Goal: Information Seeking & Learning: Learn about a topic

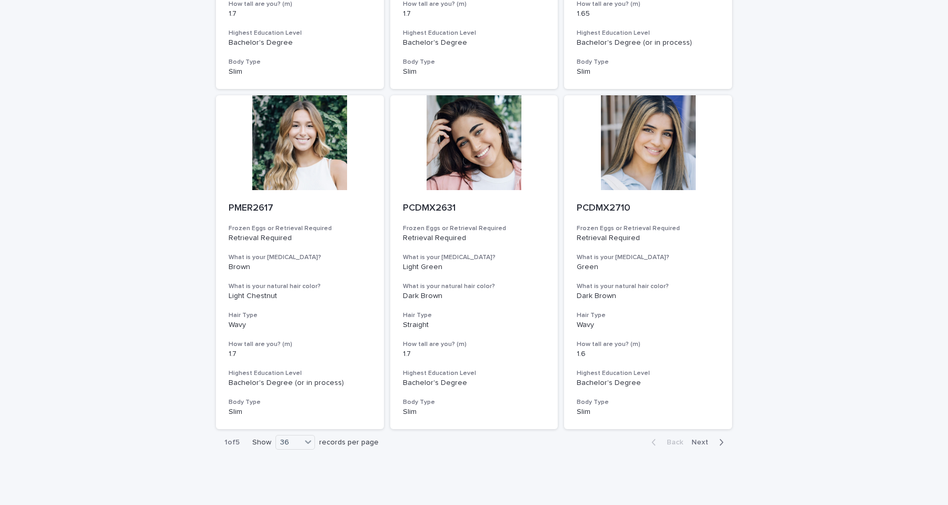
scroll to position [3776, 0]
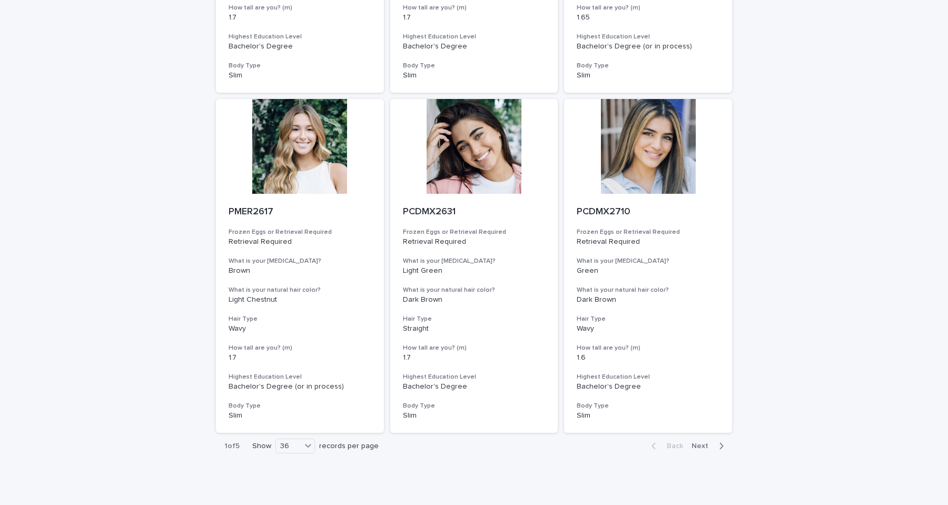
click at [702, 446] on span "Next" at bounding box center [702, 445] width 23 height 7
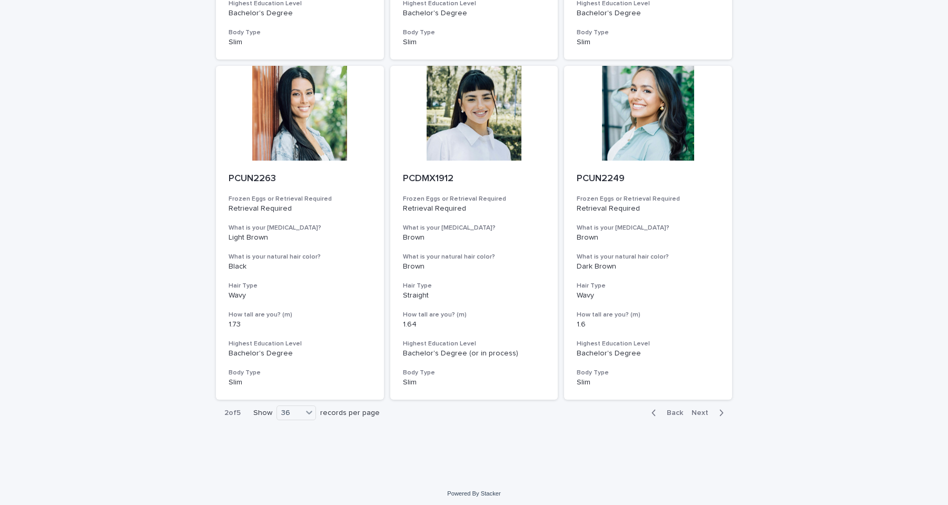
scroll to position [3813, 0]
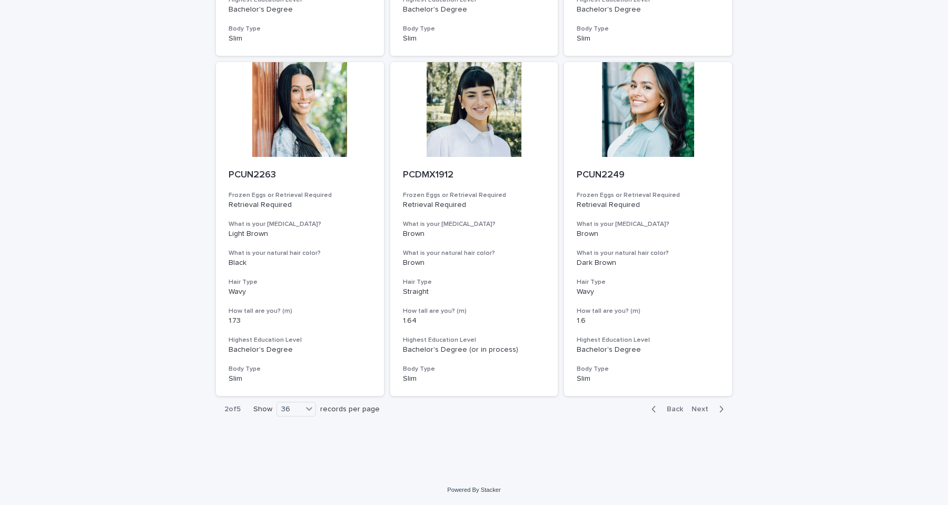
click at [699, 411] on span "Next" at bounding box center [702, 408] width 23 height 7
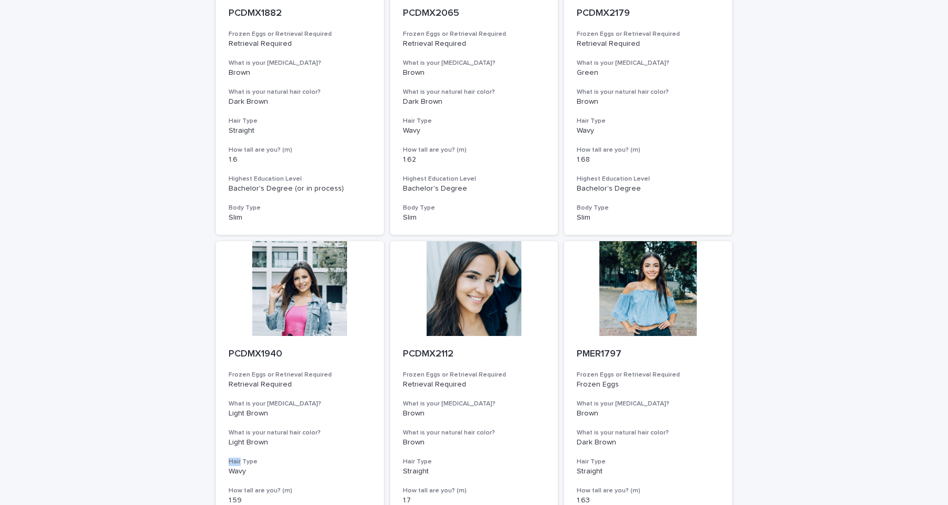
scroll to position [1581, 0]
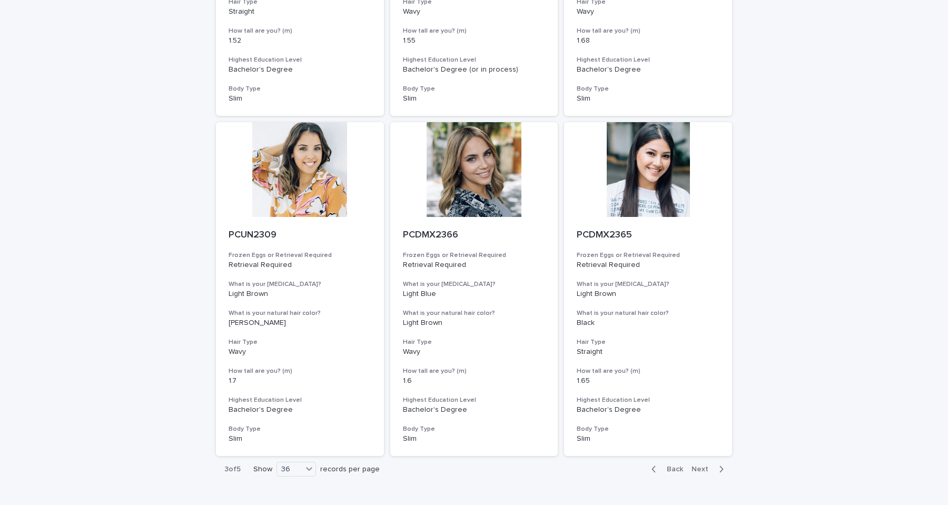
scroll to position [3813, 0]
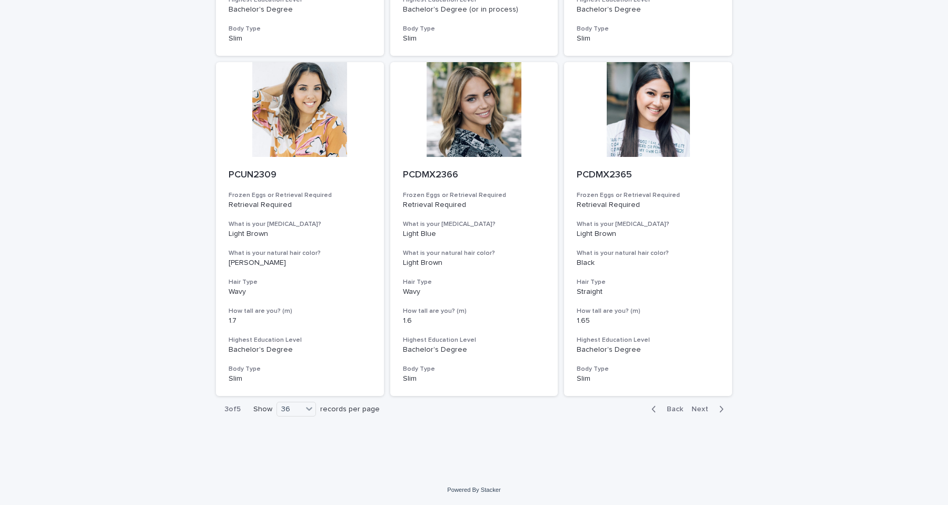
click at [700, 411] on span "Next" at bounding box center [702, 408] width 23 height 7
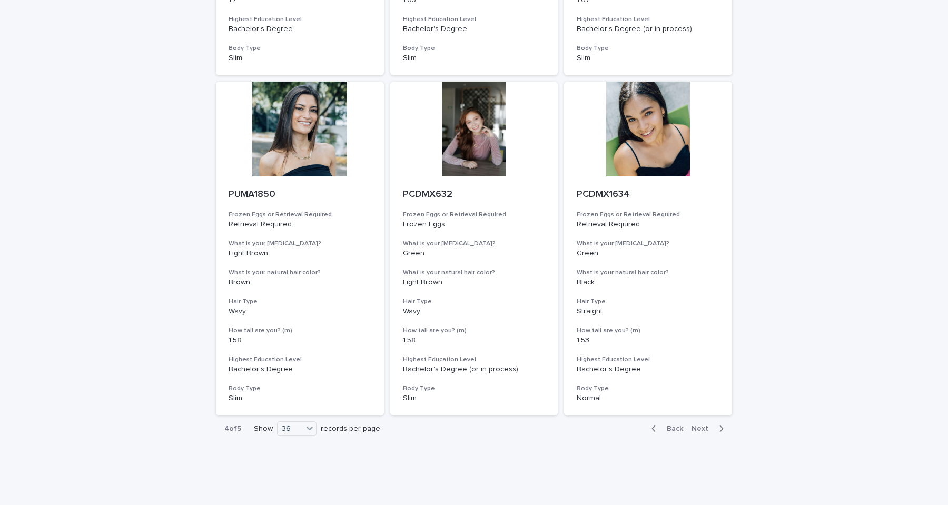
scroll to position [3813, 0]
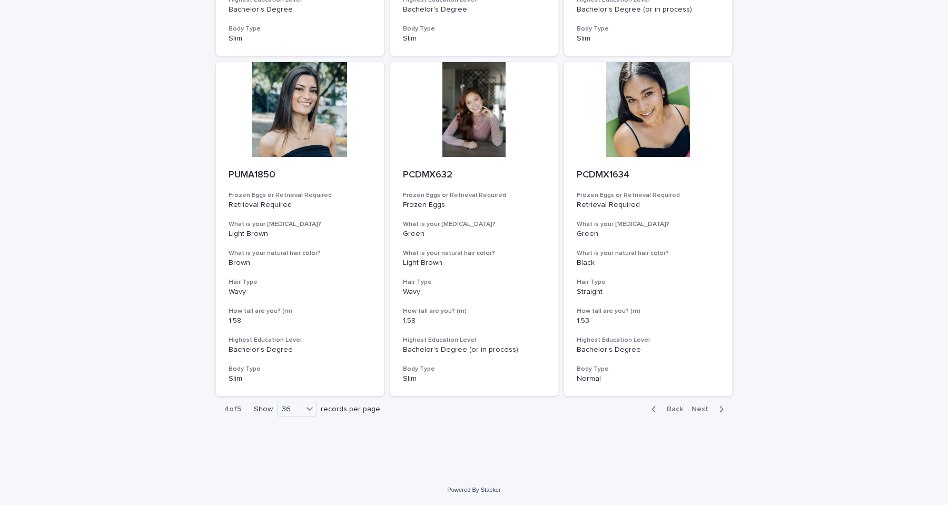
click at [701, 407] on span "Next" at bounding box center [702, 408] width 23 height 7
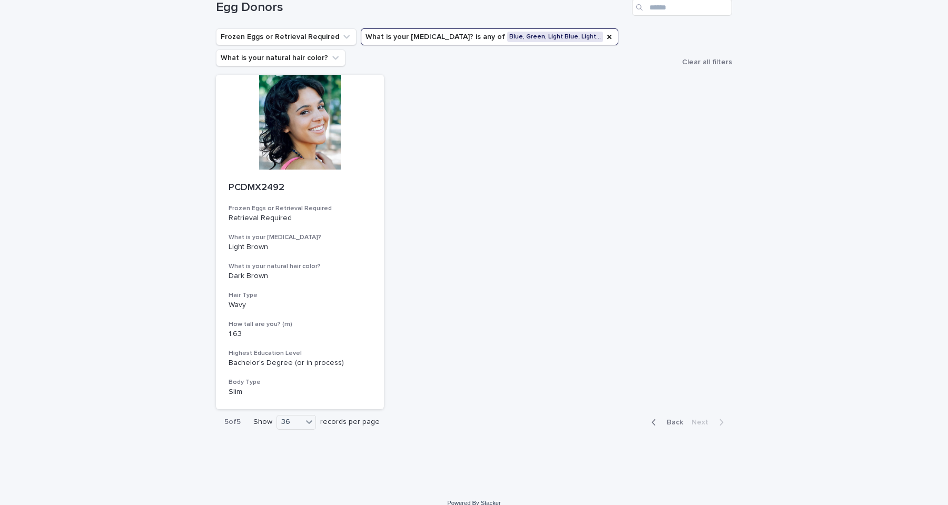
scroll to position [68, 0]
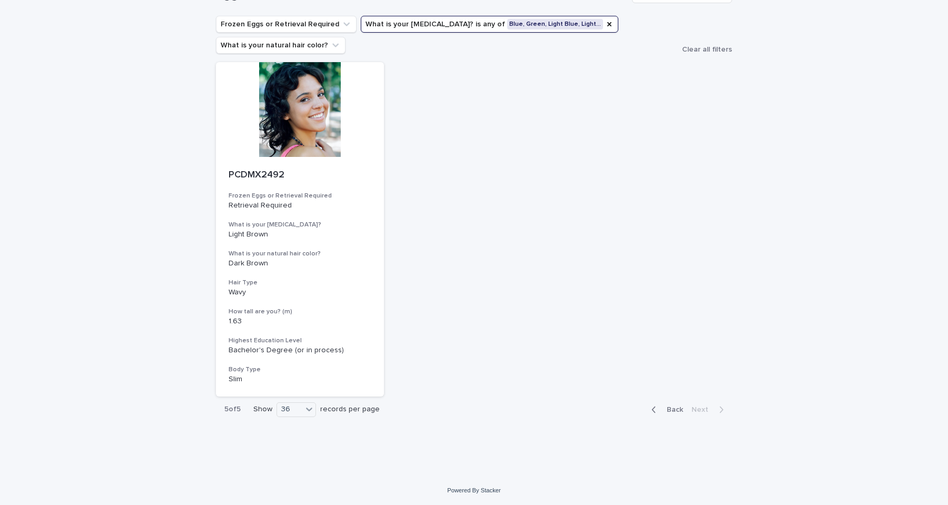
click at [668, 409] on span "Back" at bounding box center [671, 409] width 23 height 7
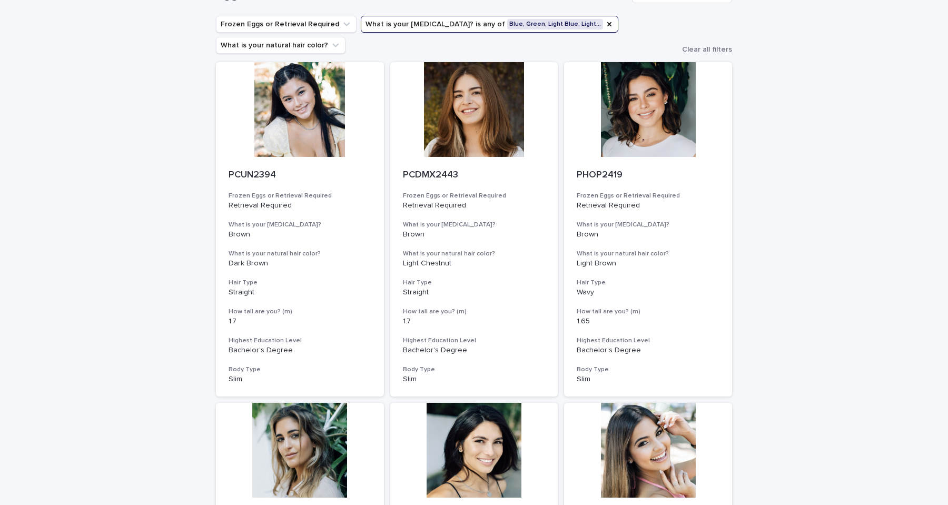
scroll to position [1940, 0]
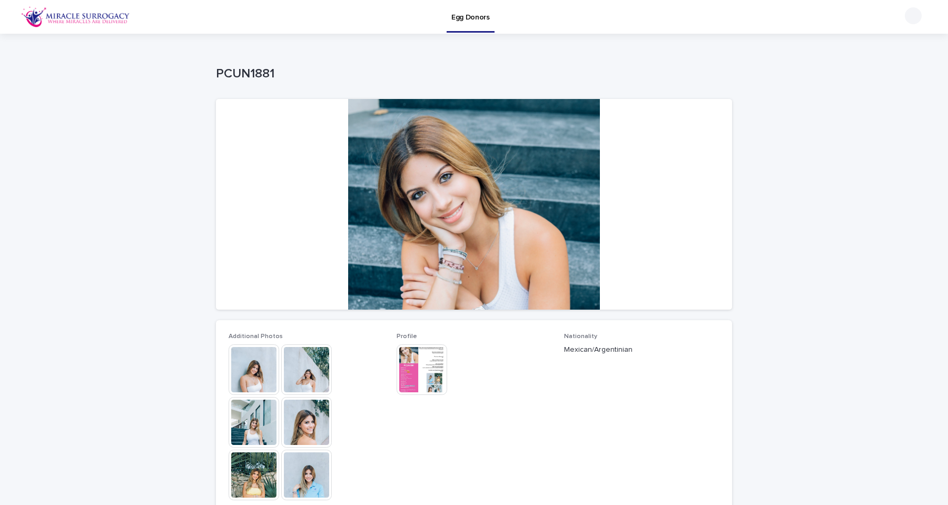
click at [251, 376] on img at bounding box center [253, 369] width 51 height 51
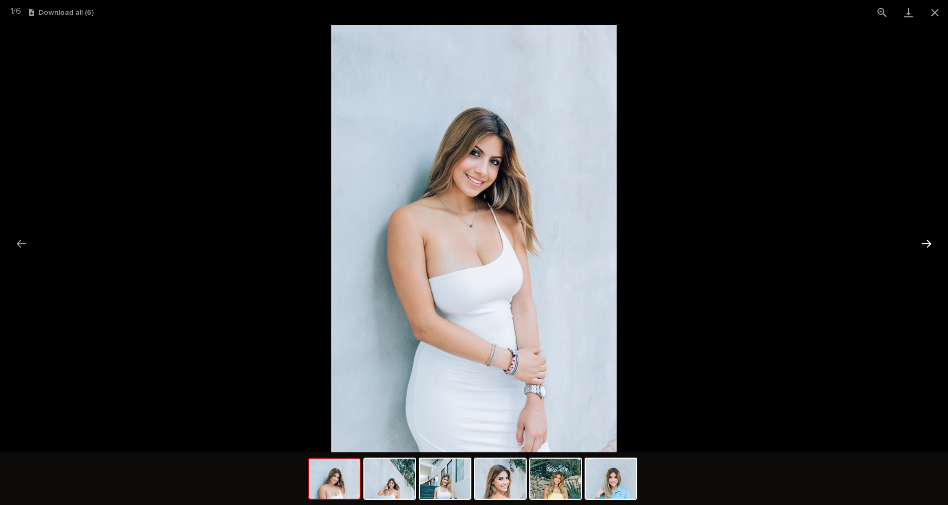
click at [923, 244] on button "Next slide" at bounding box center [926, 243] width 22 height 21
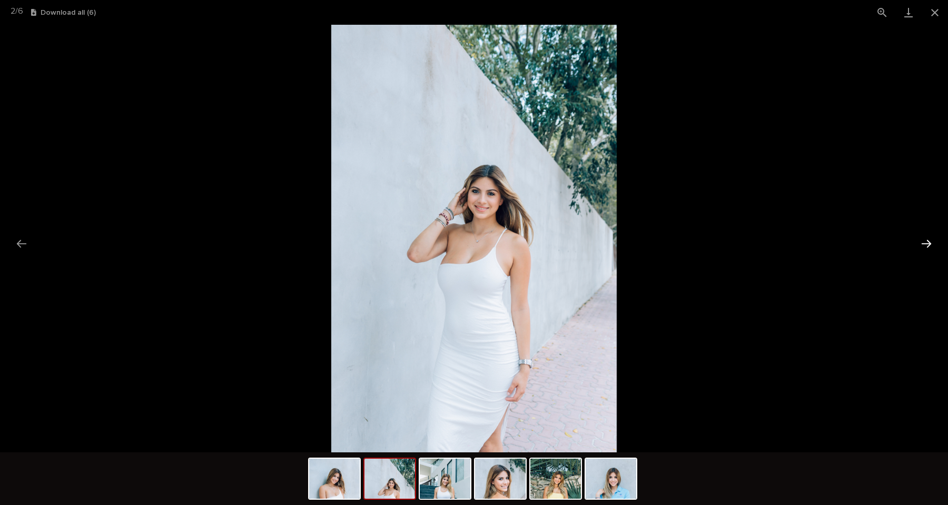
click at [923, 244] on button "Next slide" at bounding box center [926, 243] width 22 height 21
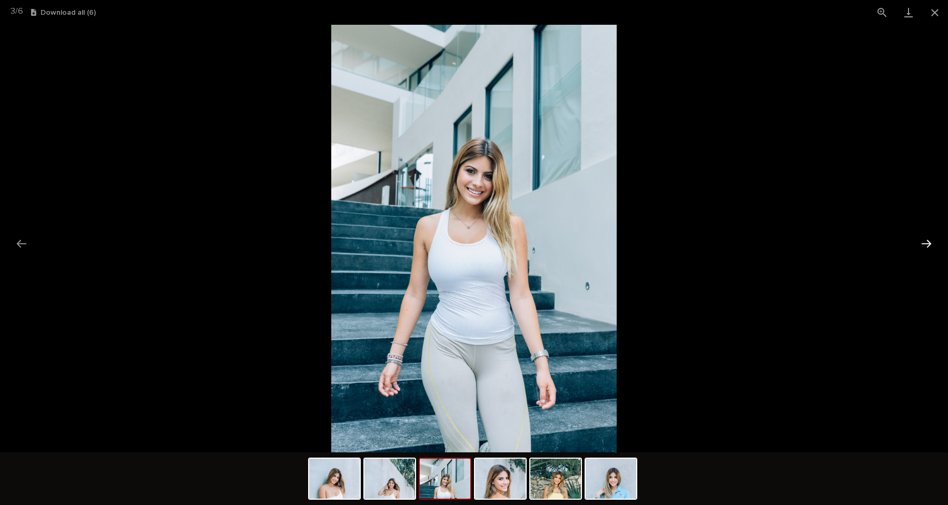
click at [923, 244] on button "Next slide" at bounding box center [926, 243] width 22 height 21
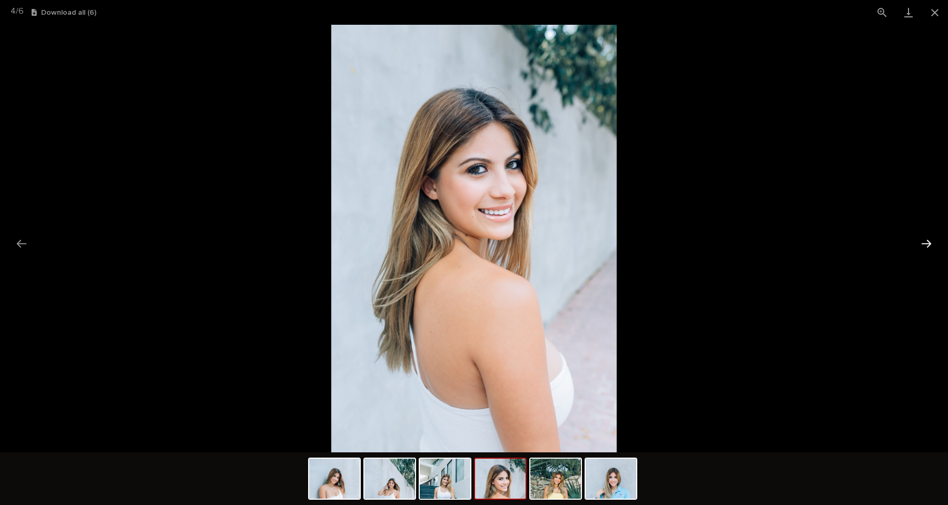
click at [923, 244] on button "Next slide" at bounding box center [926, 243] width 22 height 21
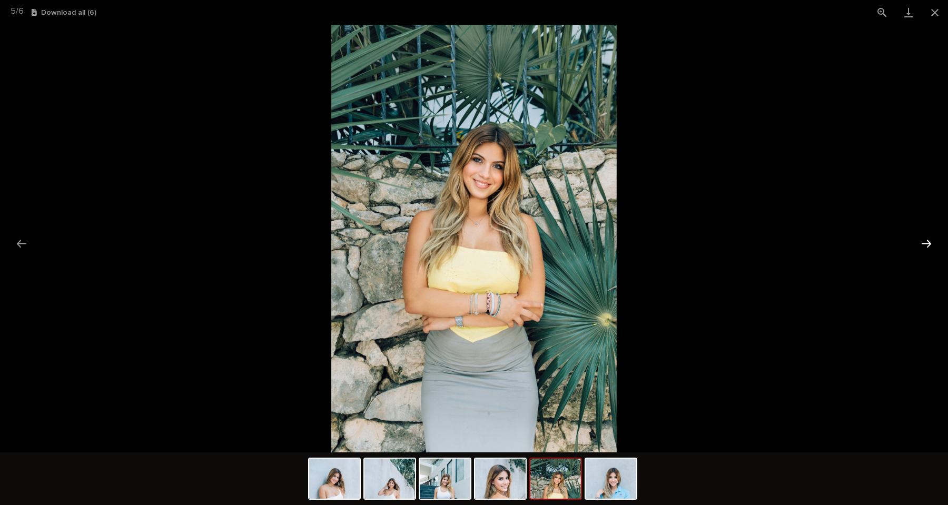
click at [923, 244] on button "Next slide" at bounding box center [926, 243] width 22 height 21
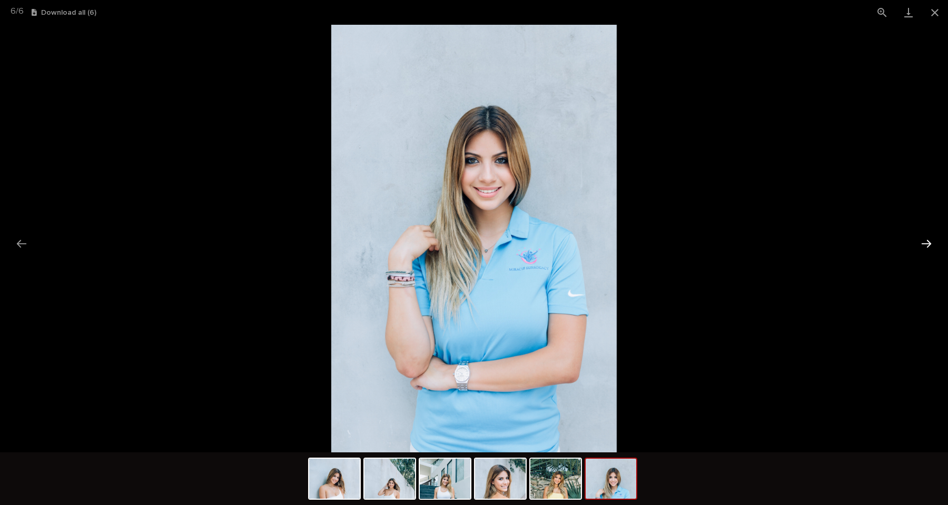
click at [923, 244] on button "Next slide" at bounding box center [926, 243] width 22 height 21
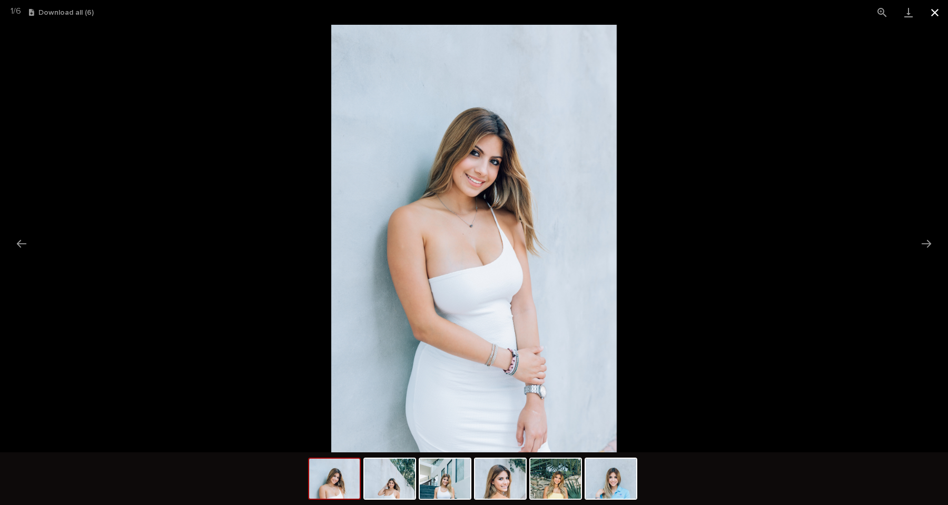
click at [930, 9] on button "Close gallery" at bounding box center [934, 12] width 26 height 25
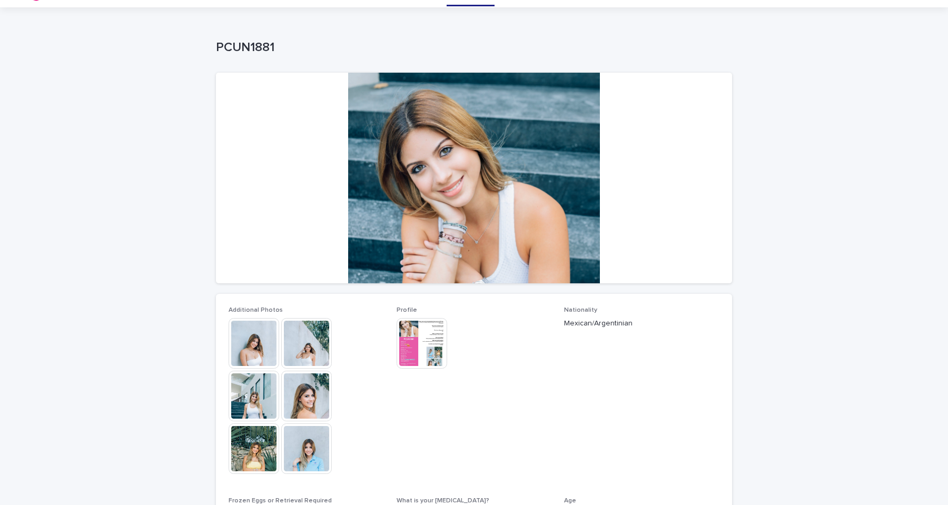
scroll to position [26, 0]
click at [422, 331] on img at bounding box center [421, 343] width 51 height 51
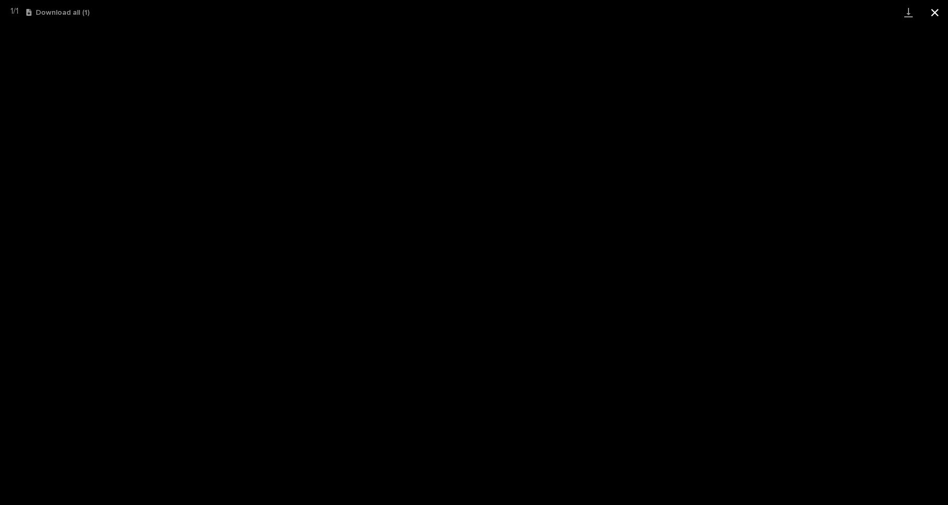
click at [935, 9] on button "Close gallery" at bounding box center [934, 12] width 26 height 25
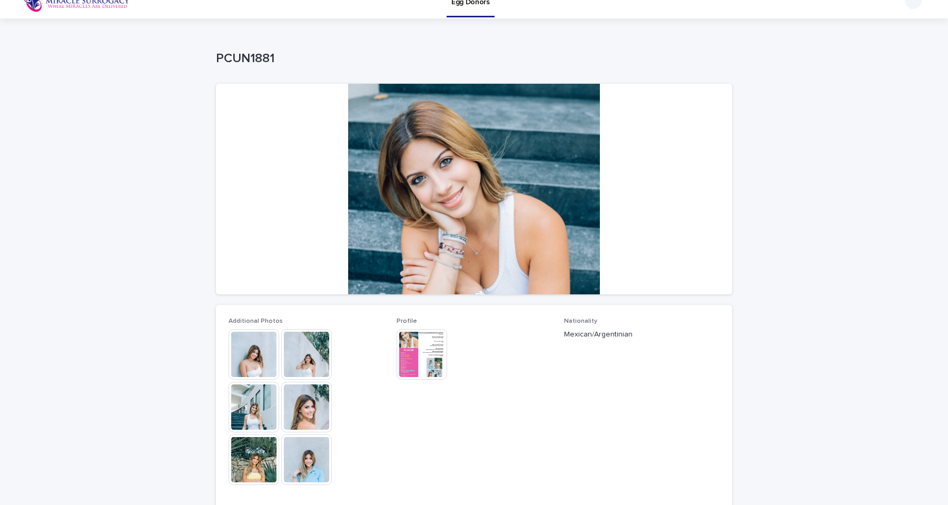
scroll to position [0, 0]
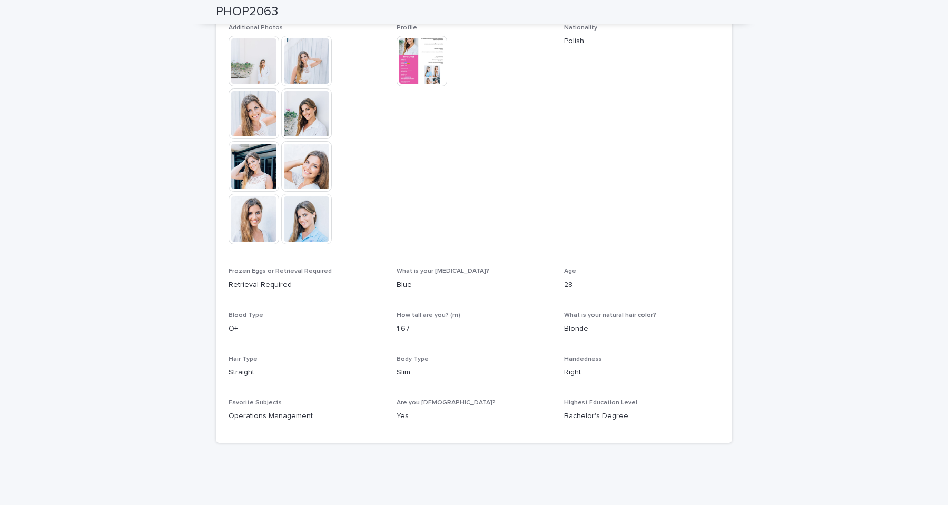
scroll to position [337, 0]
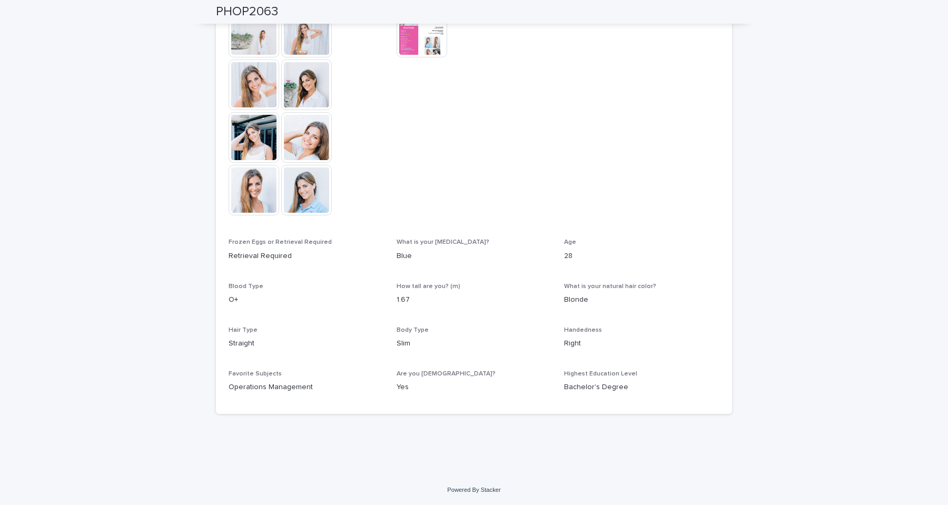
click at [116, 387] on div "Loading... Saving… Loading... Saving… PHOP2063 PHOP2063 Sorry, there was an err…" at bounding box center [474, 85] width 948 height 779
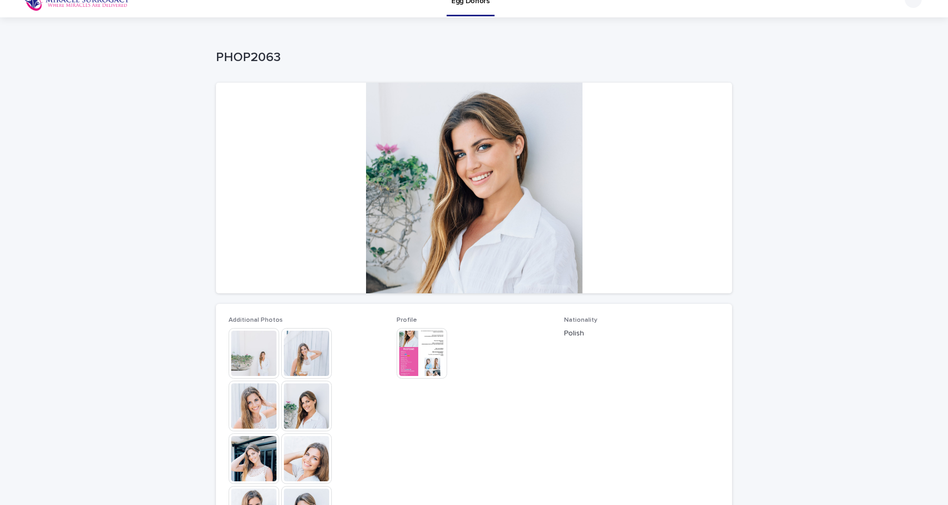
scroll to position [8, 0]
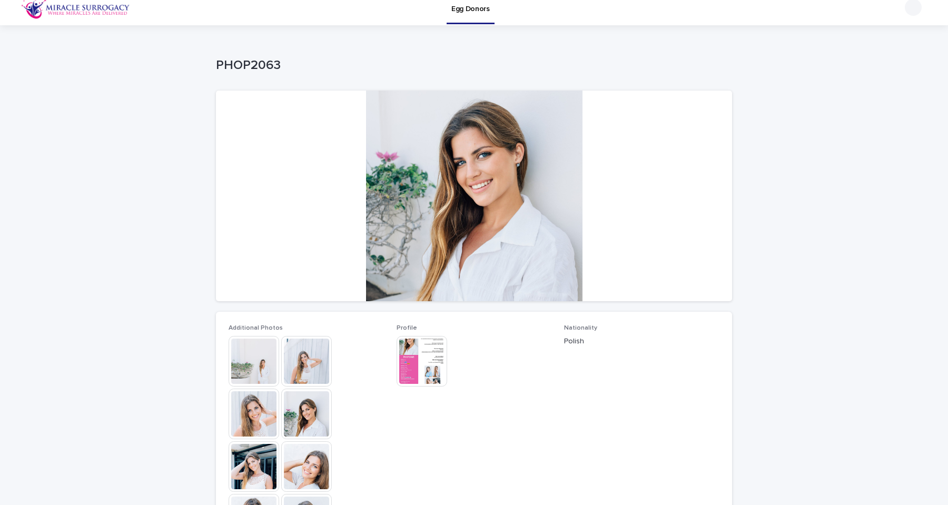
click at [259, 359] on img at bounding box center [253, 361] width 51 height 51
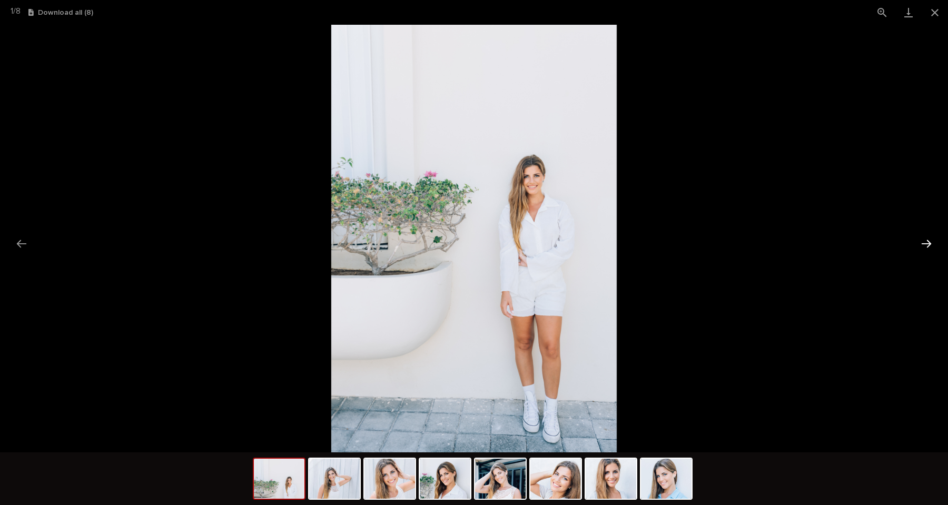
click at [927, 243] on button "Next slide" at bounding box center [926, 243] width 22 height 21
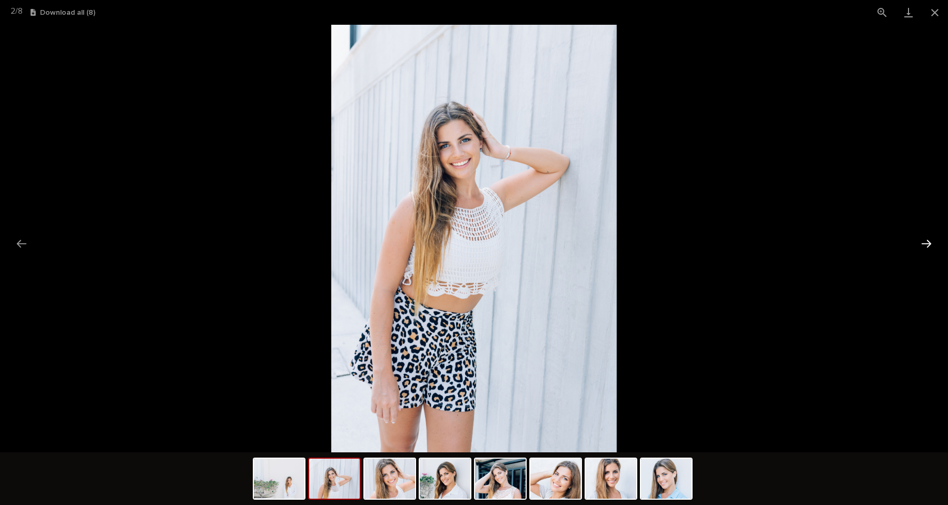
click at [927, 243] on button "Next slide" at bounding box center [926, 243] width 22 height 21
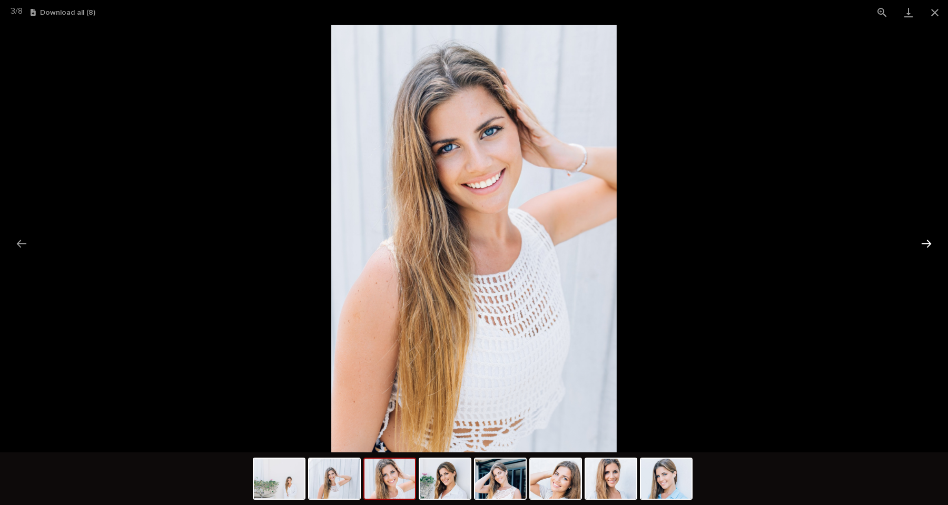
click at [927, 243] on button "Next slide" at bounding box center [926, 243] width 22 height 21
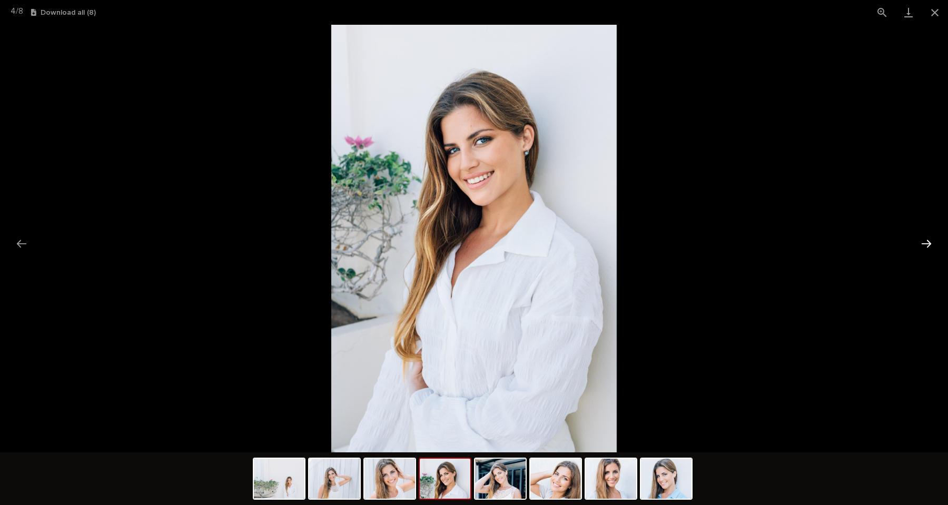
click at [927, 243] on button "Next slide" at bounding box center [926, 243] width 22 height 21
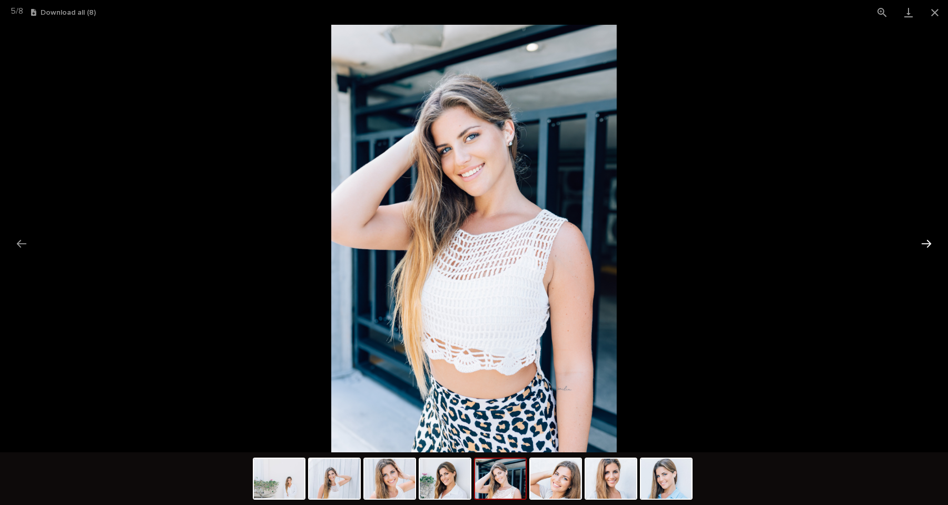
click at [927, 243] on button "Next slide" at bounding box center [926, 243] width 22 height 21
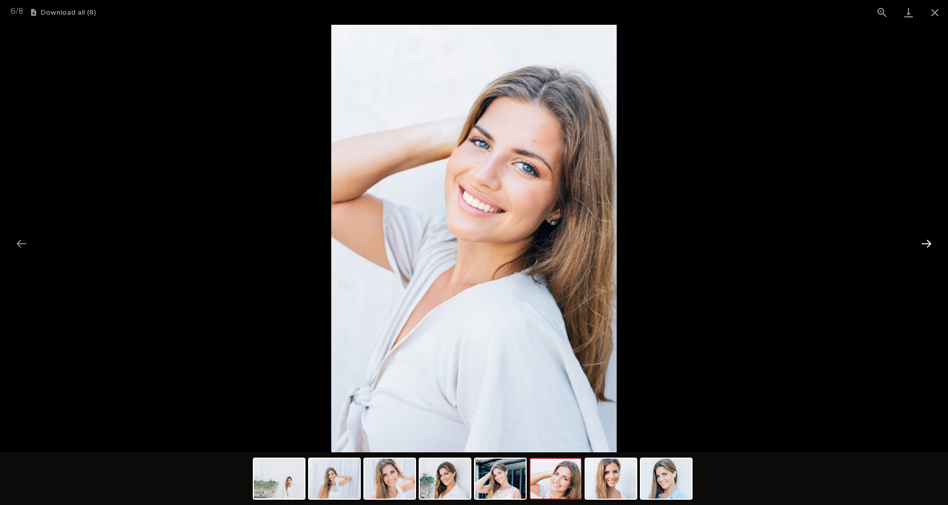
click at [927, 243] on button "Next slide" at bounding box center [926, 243] width 22 height 21
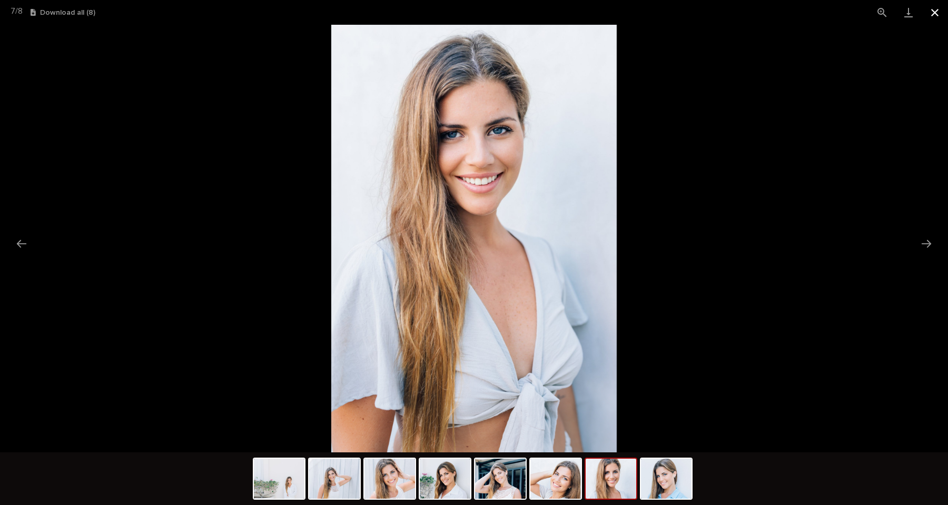
click at [930, 9] on button "Close gallery" at bounding box center [934, 12] width 26 height 25
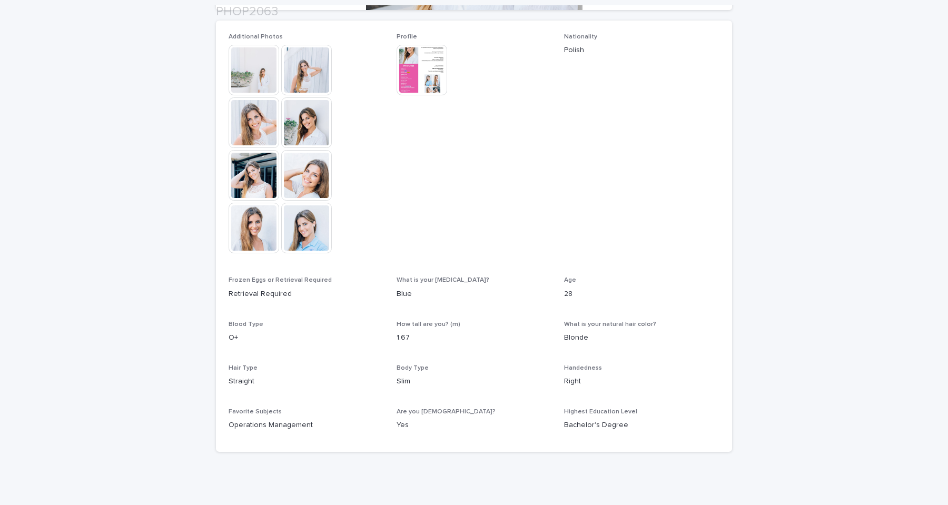
scroll to position [337, 0]
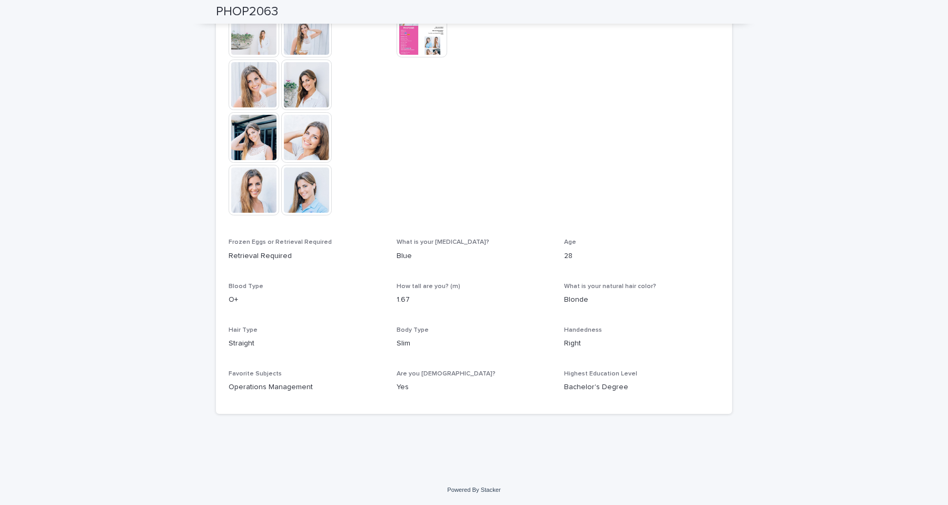
click at [108, 435] on div "Loading... Saving… Loading... Saving… PHOP2063 PHOP2063 Sorry, there was an err…" at bounding box center [474, 85] width 948 height 779
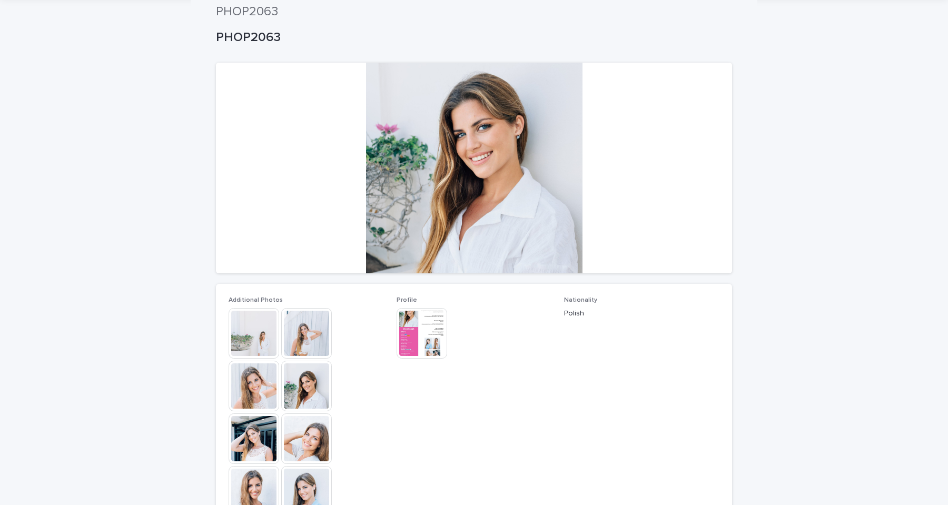
scroll to position [0, 0]
